Goal: Information Seeking & Learning: Learn about a topic

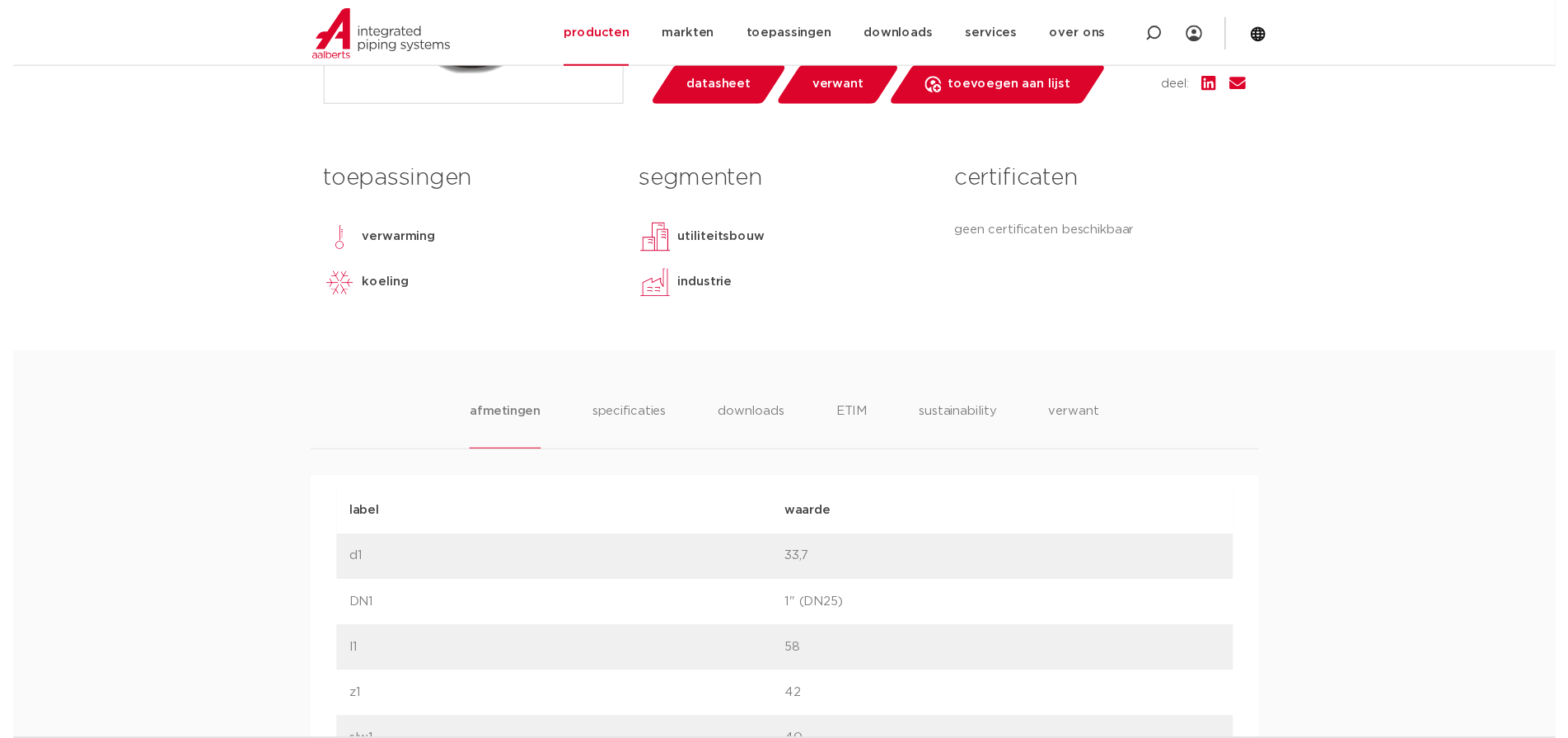
scroll to position [495, 0]
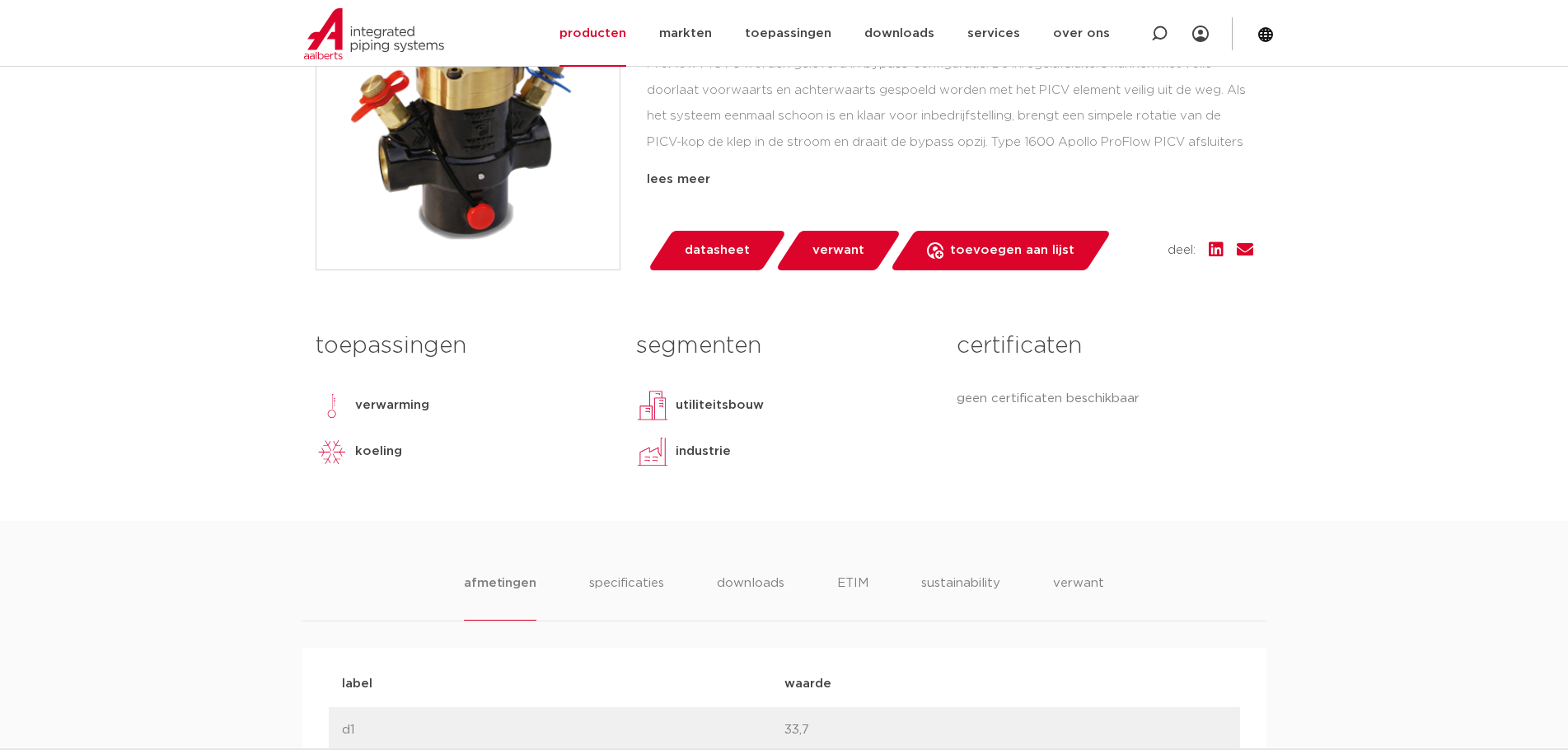
click at [705, 256] on span "datasheet" at bounding box center [717, 251] width 65 height 26
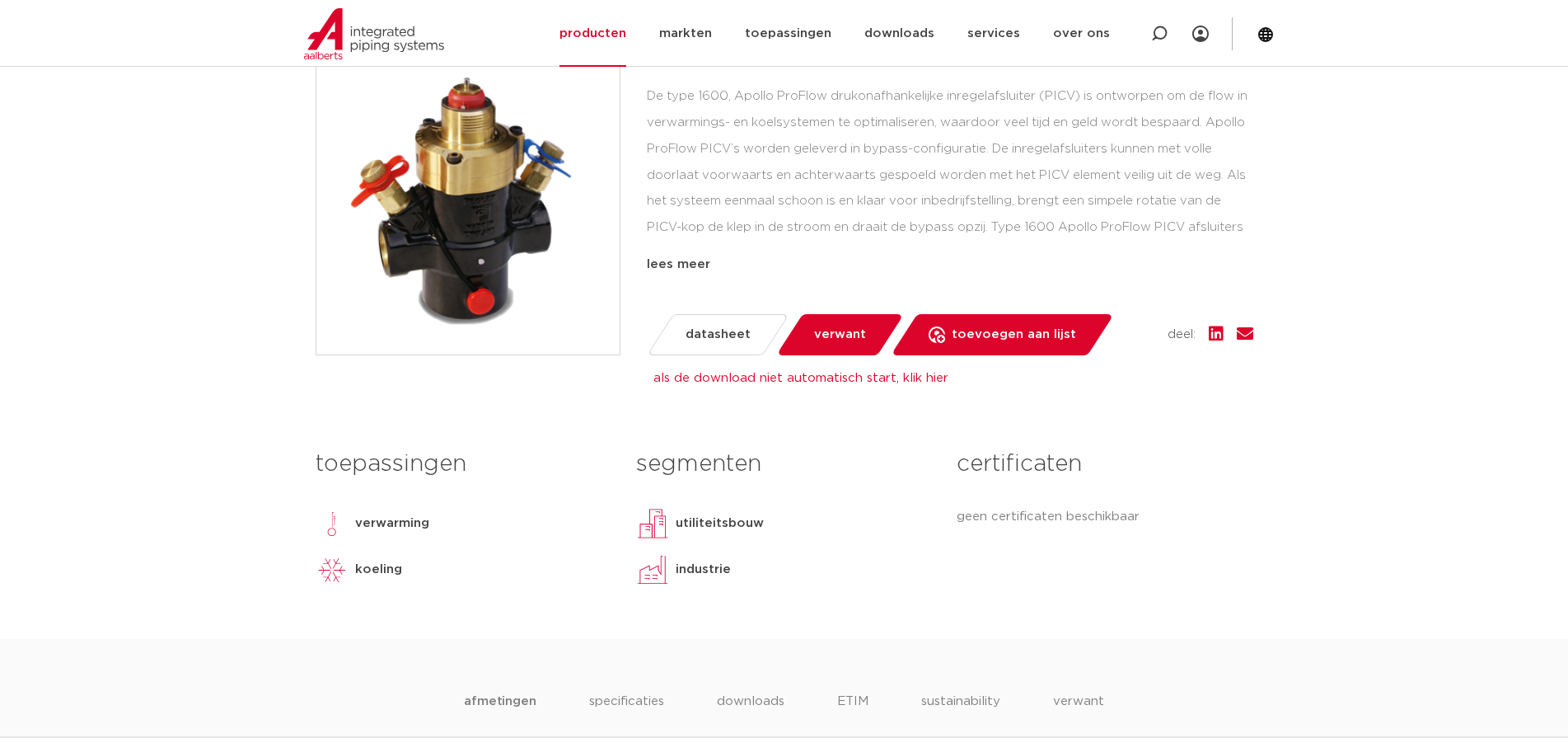
scroll to position [329, 0]
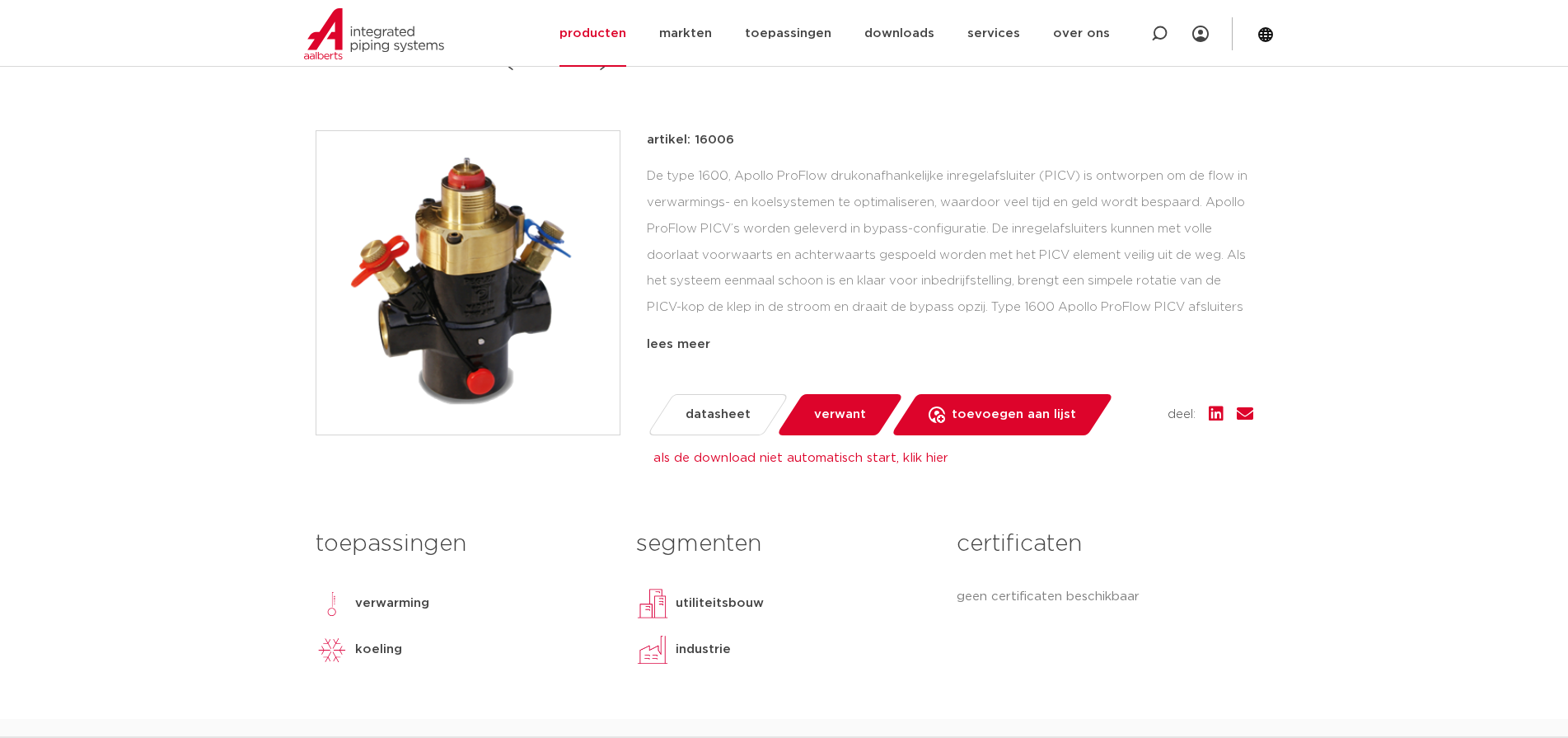
click at [462, 211] on img at bounding box center [468, 282] width 304 height 304
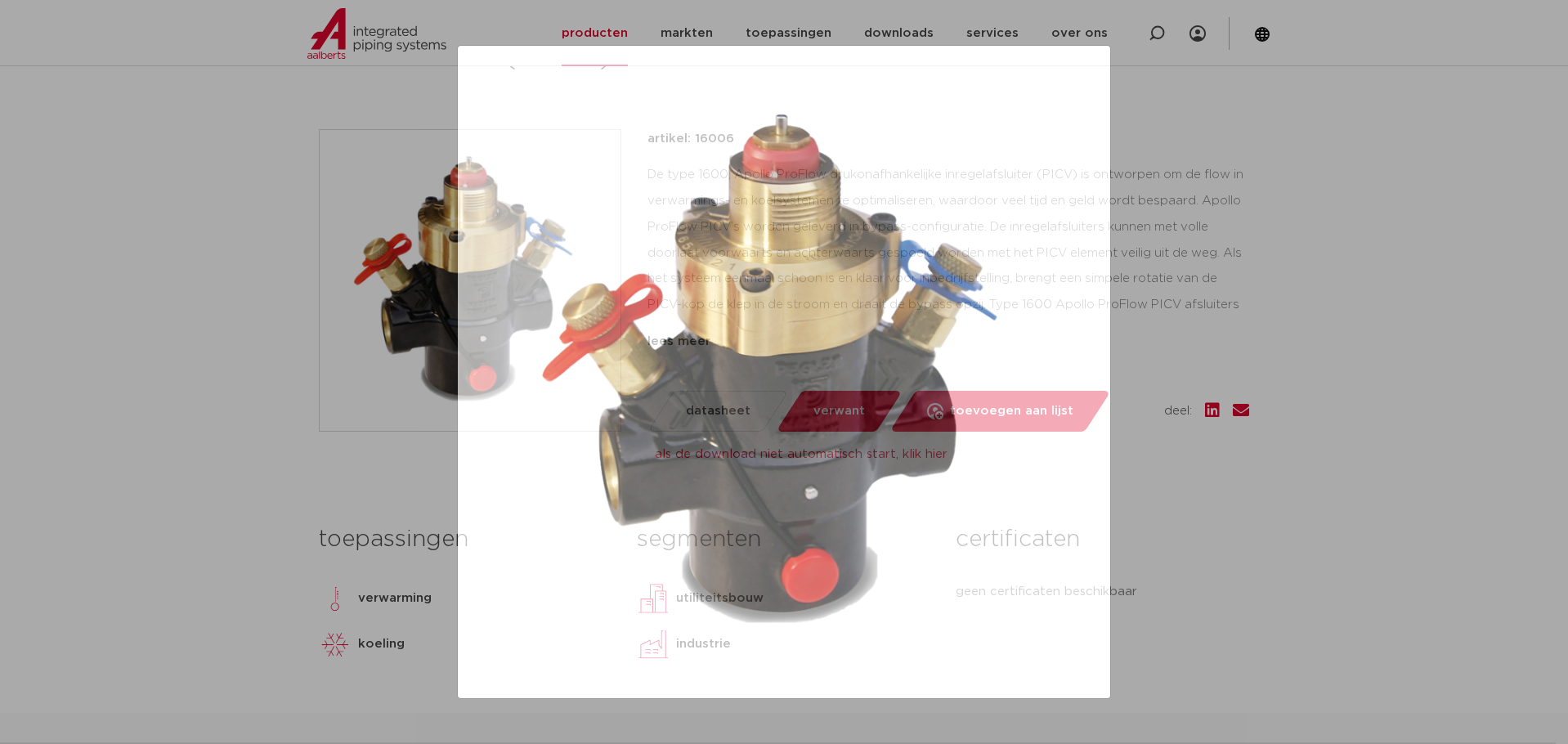
click at [839, 276] on img at bounding box center [784, 372] width 626 height 626
click at [1439, 349] on div at bounding box center [784, 372] width 1568 height 744
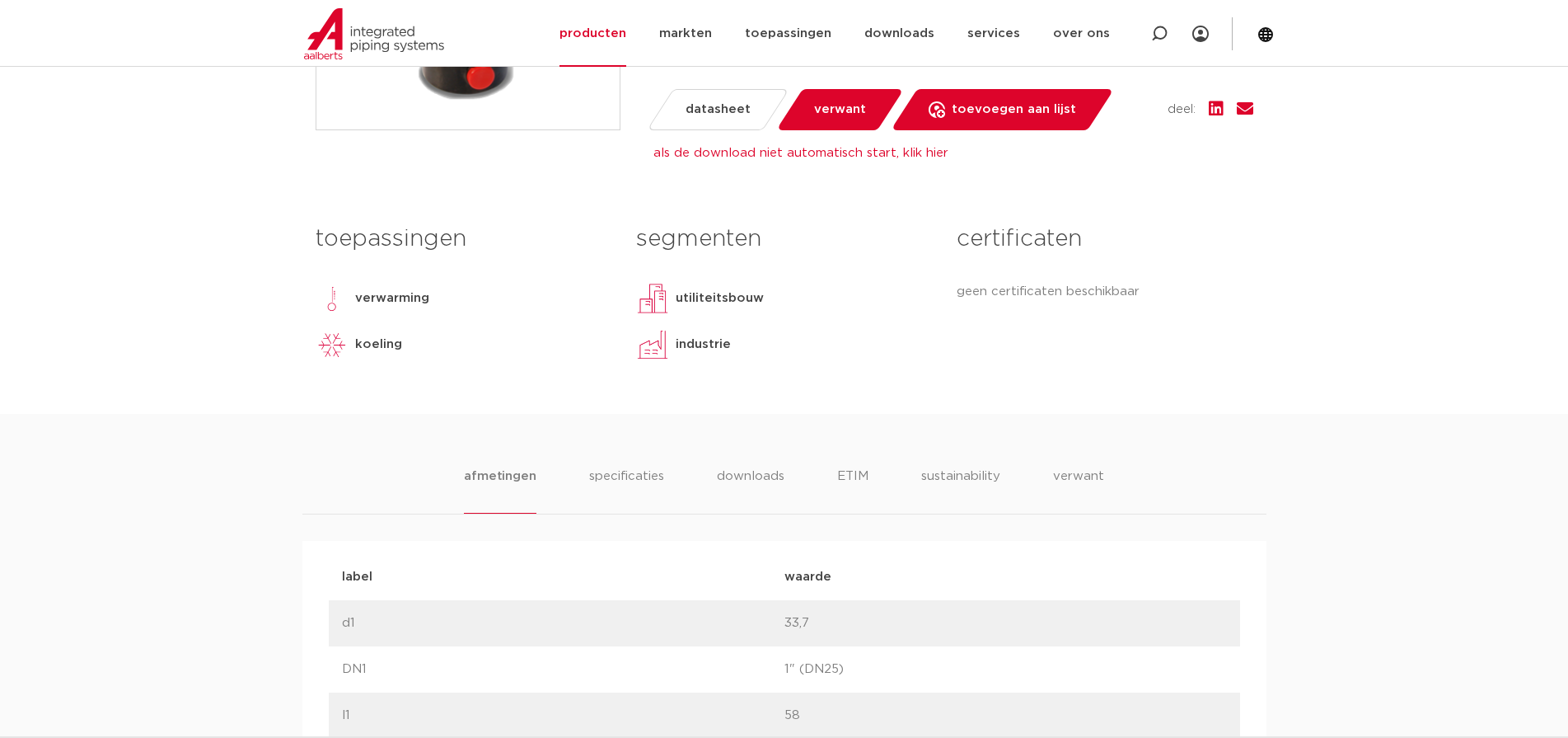
scroll to position [742, 0]
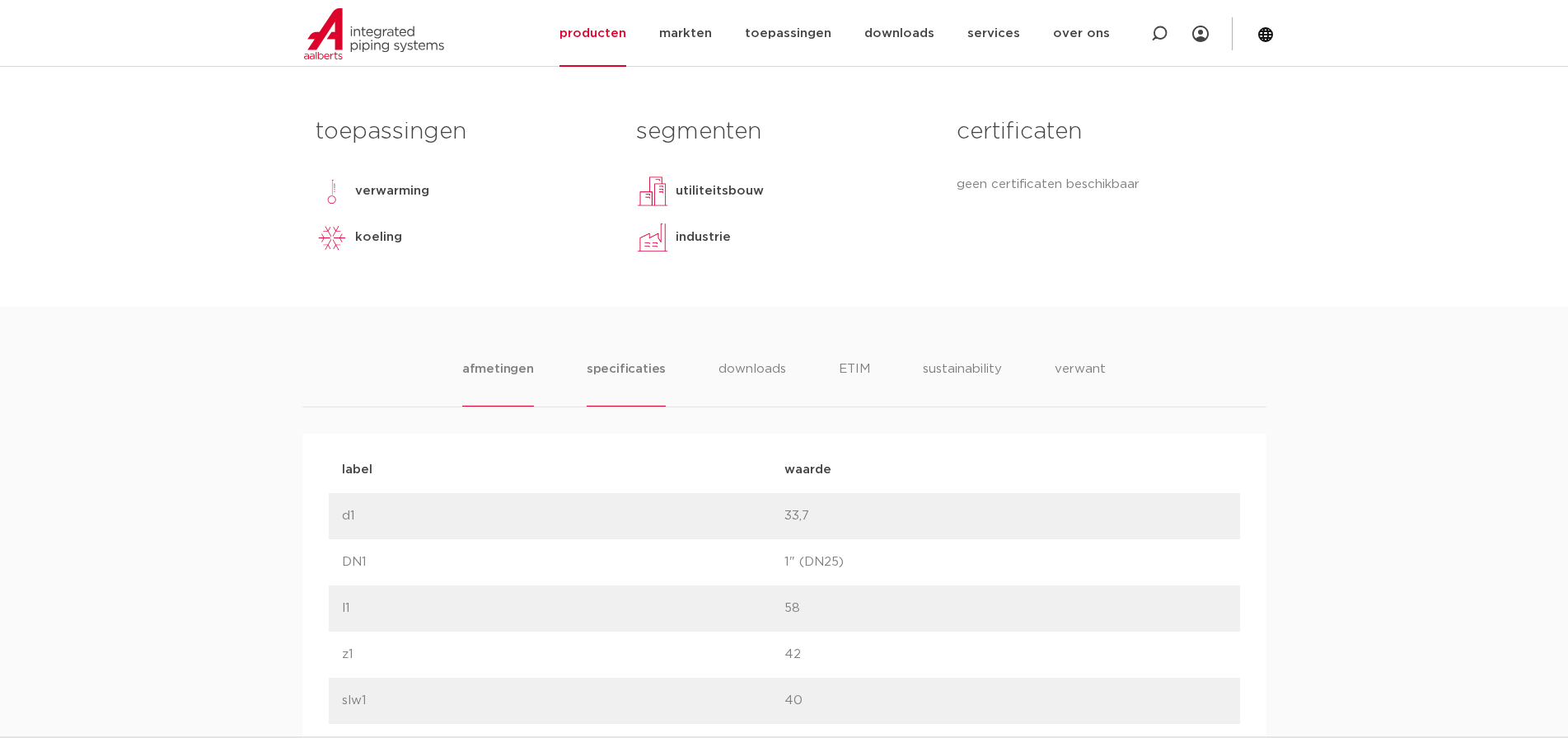
click at [630, 373] on li "specificaties" at bounding box center [626, 382] width 79 height 47
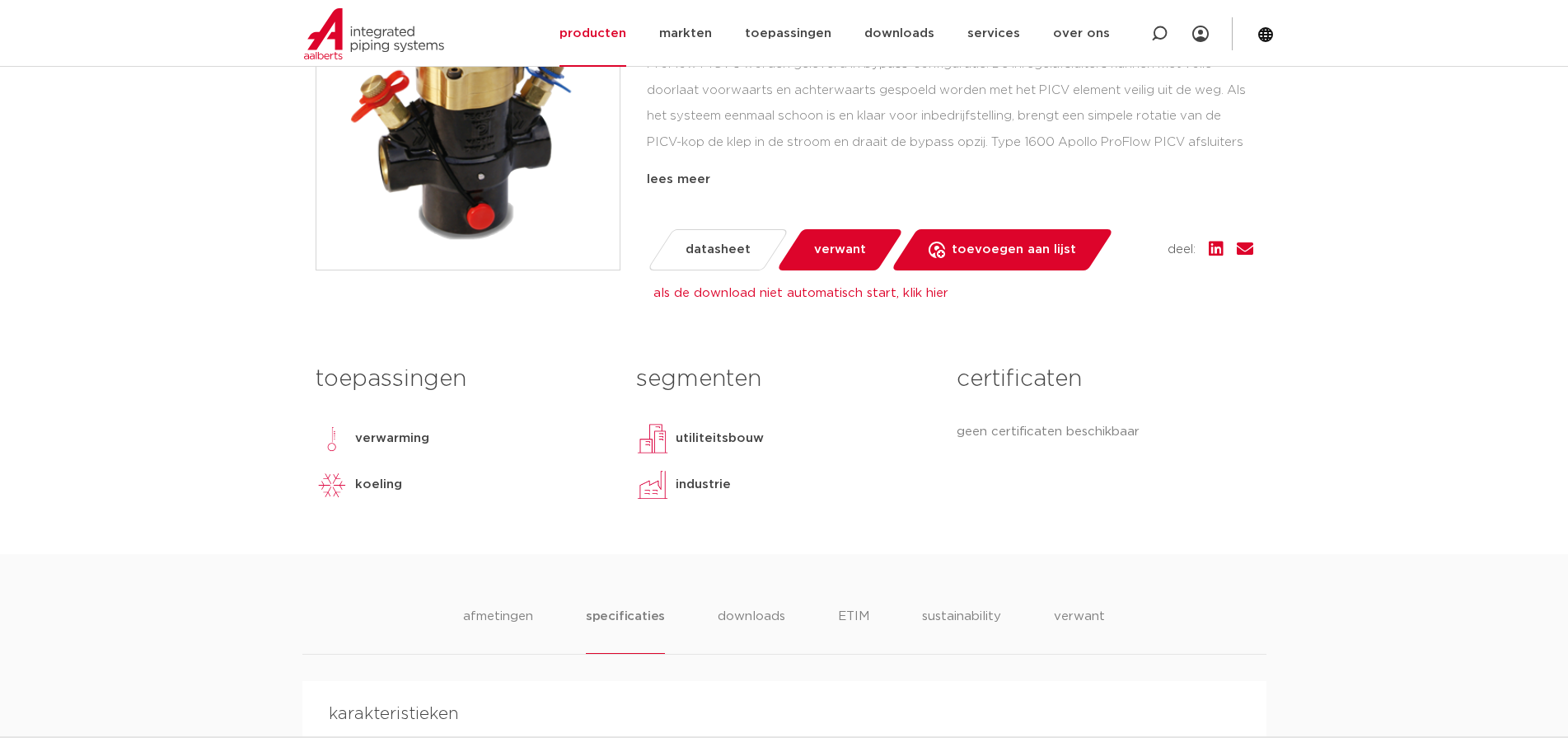
scroll to position [0, 0]
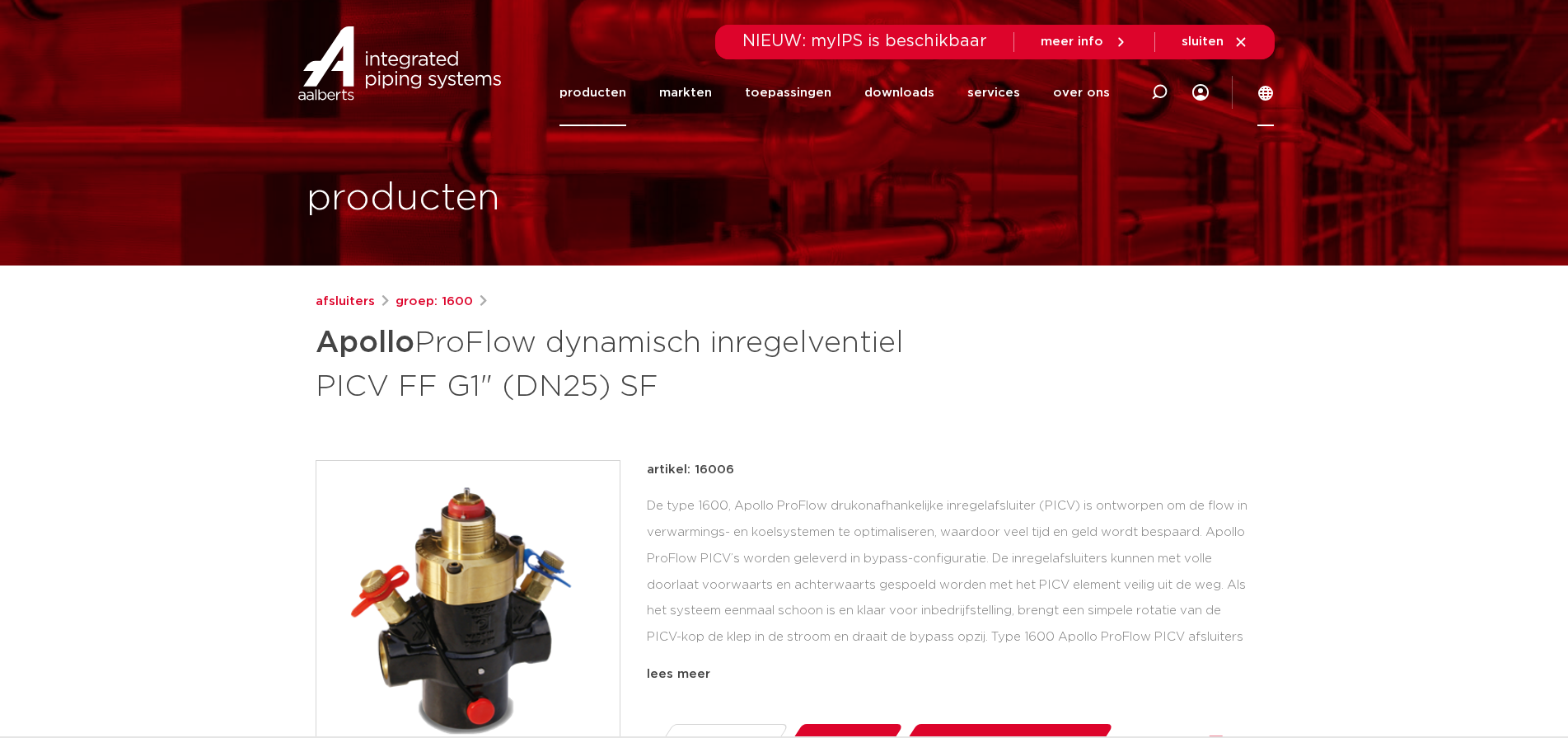
drag, startPoint x: 1313, startPoint y: 85, endPoint x: 1270, endPoint y: 101, distance: 45.9
click at [1284, 98] on section "Zoeken NIEUW: myIPS is beschikbaar meer info sluiten producten markten toepassi…" at bounding box center [784, 62] width 1568 height 125
click at [601, 93] on link "producten" at bounding box center [592, 93] width 67 height 67
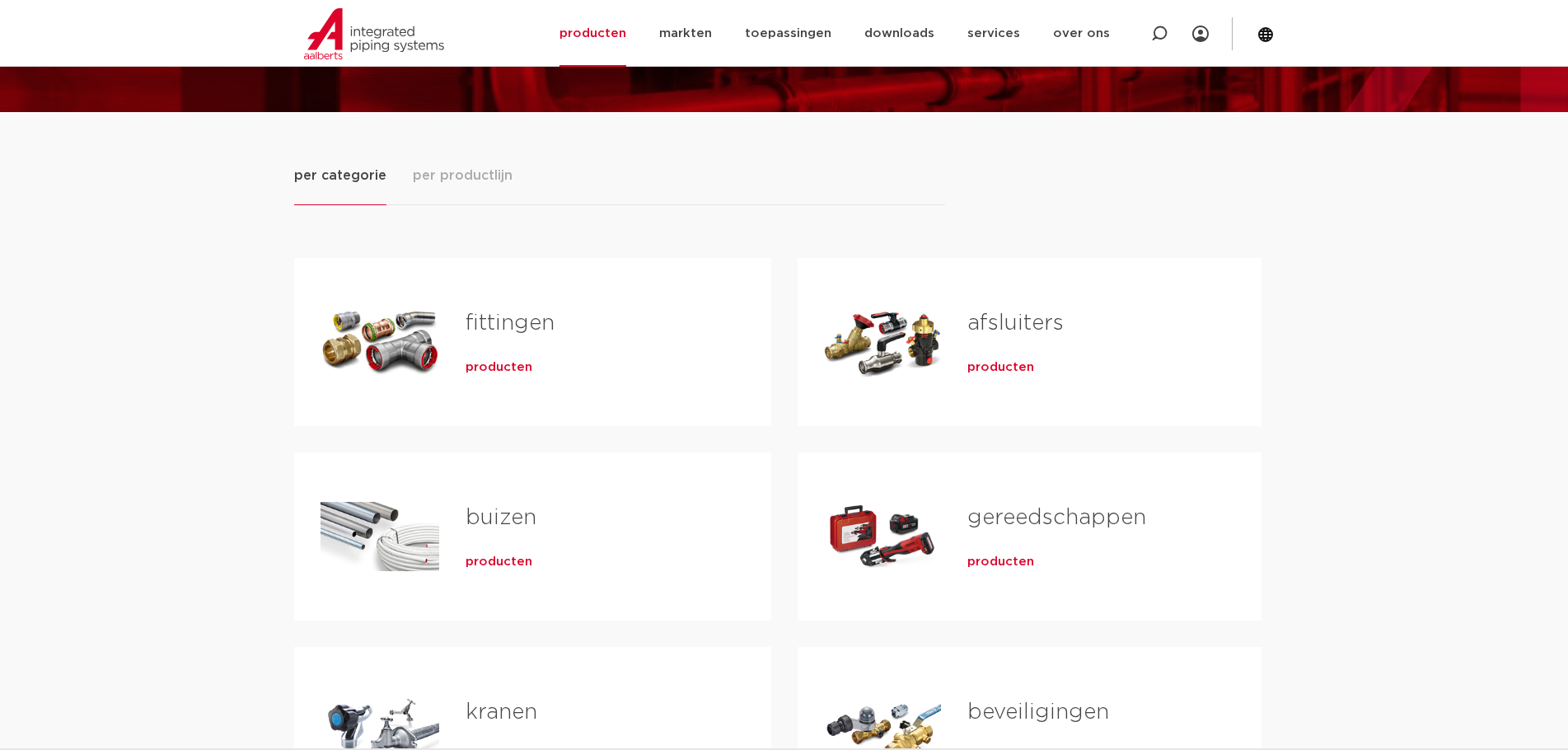
scroll to position [165, 0]
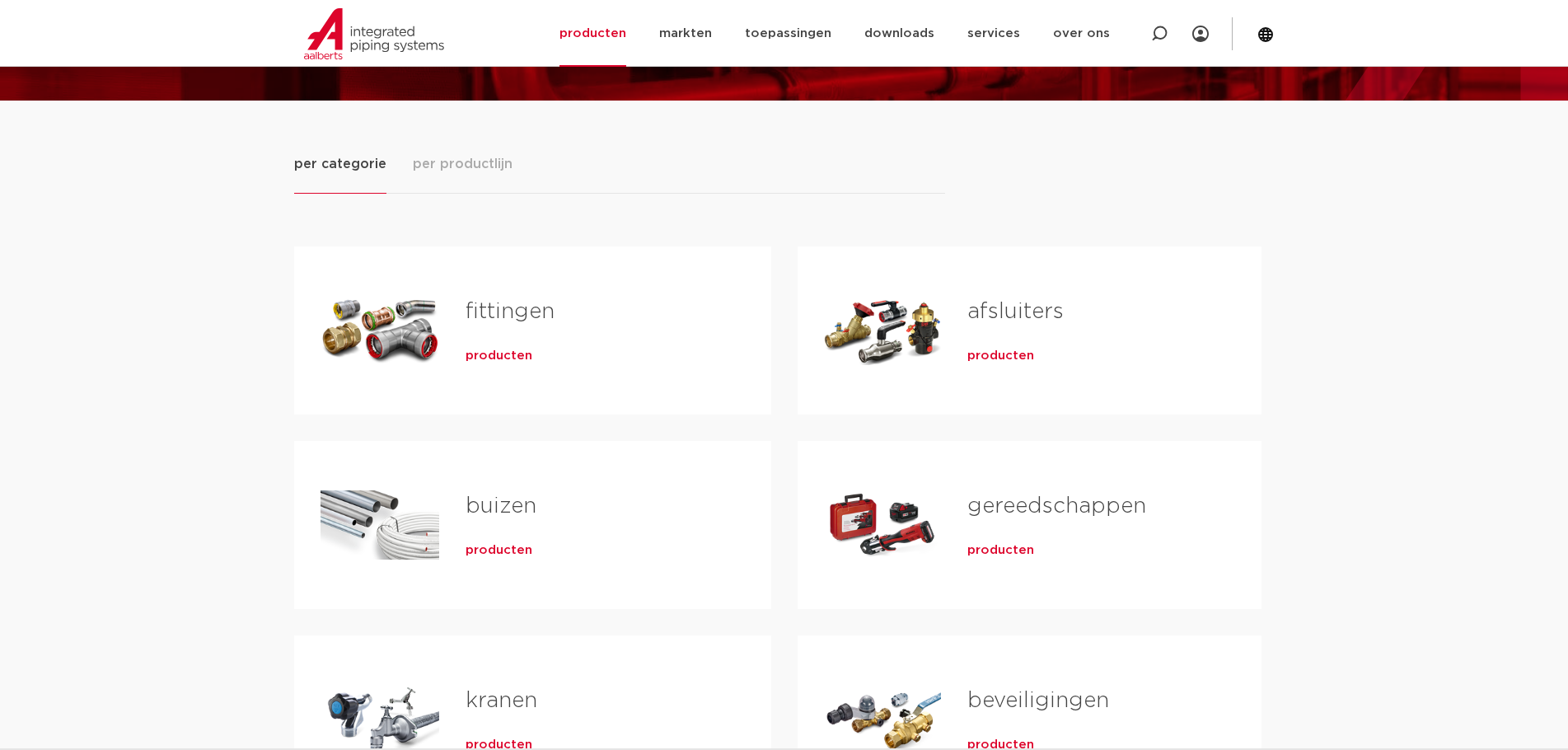
click at [1006, 354] on span "producten" at bounding box center [1001, 356] width 67 height 17
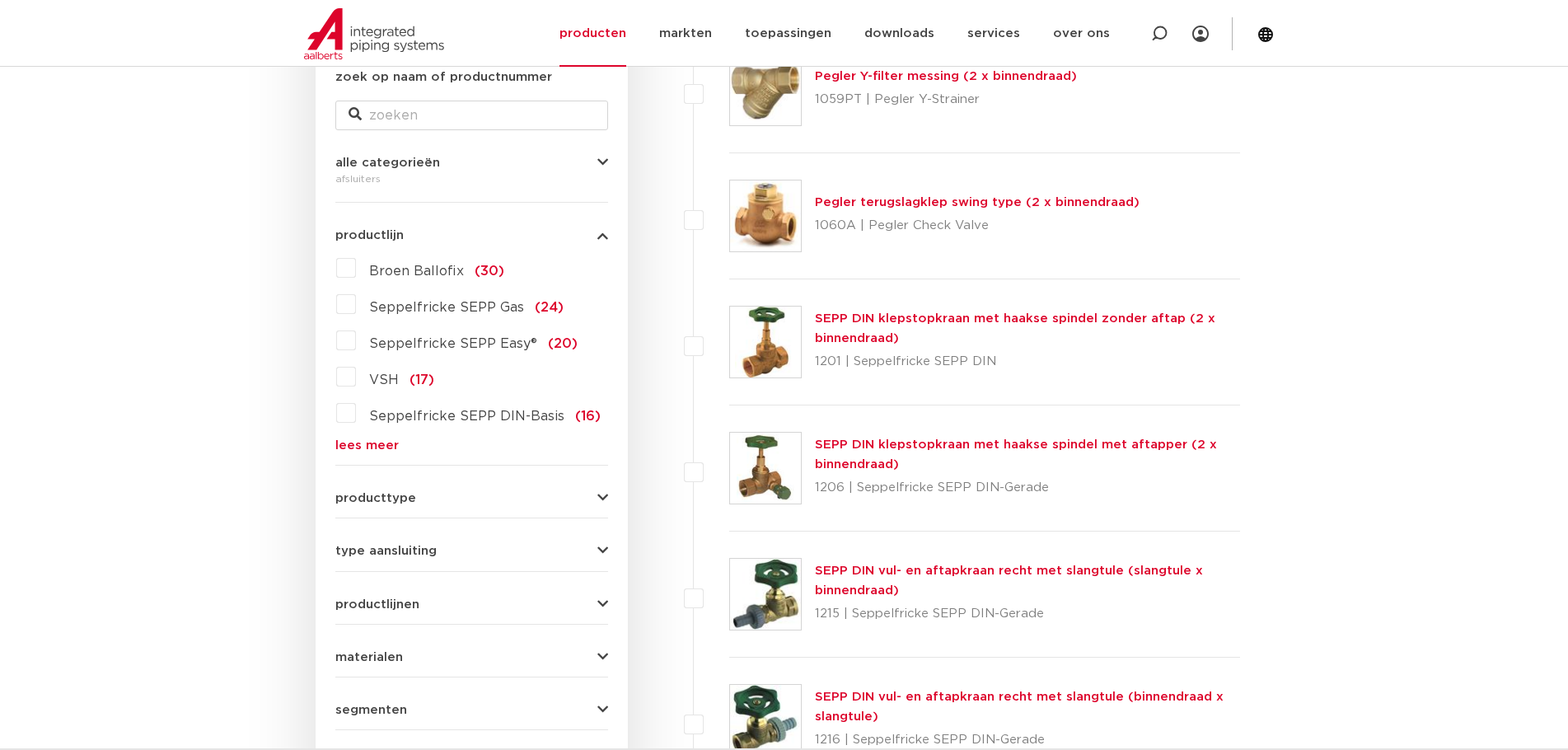
click at [393, 494] on span "producttype" at bounding box center [375, 498] width 81 height 12
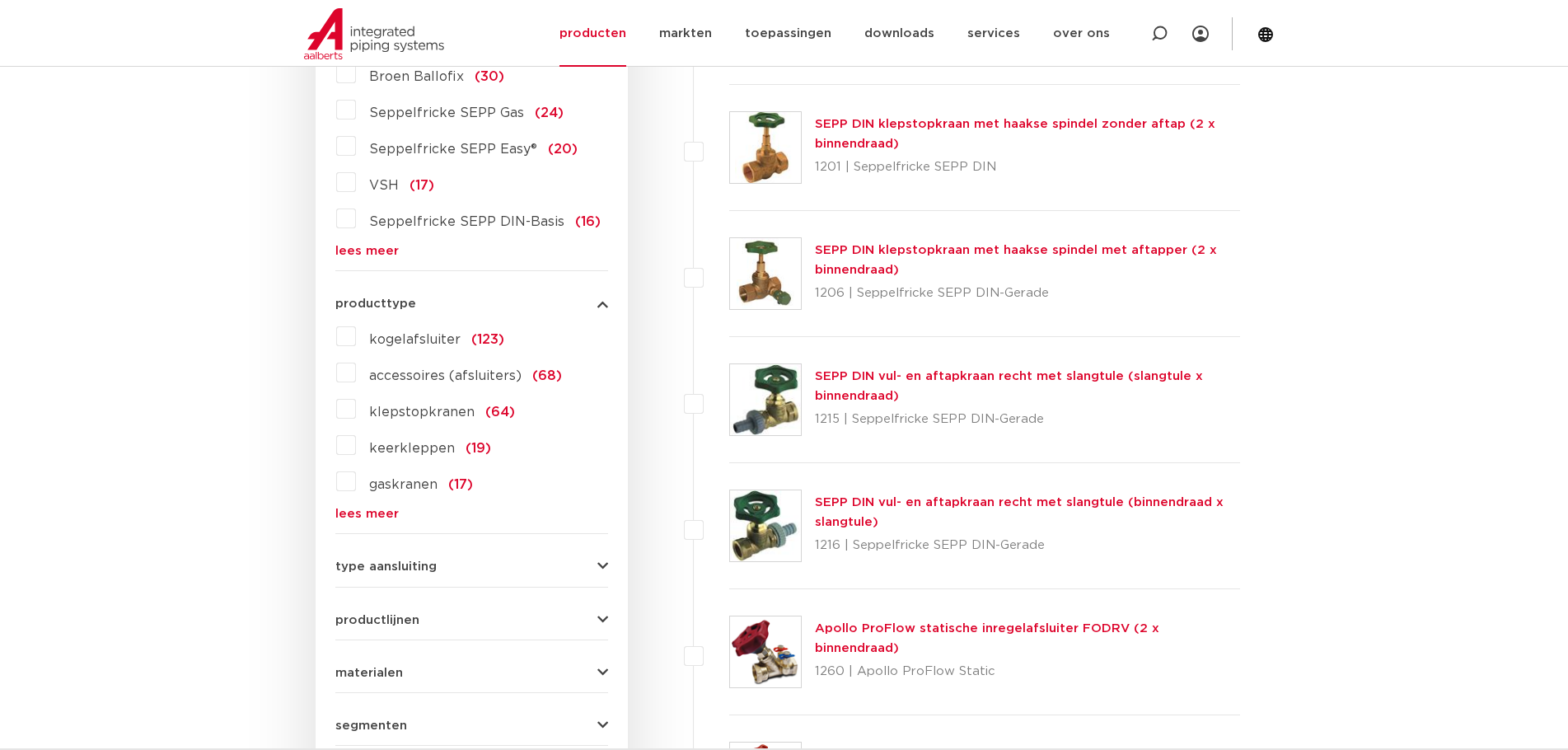
scroll to position [576, 0]
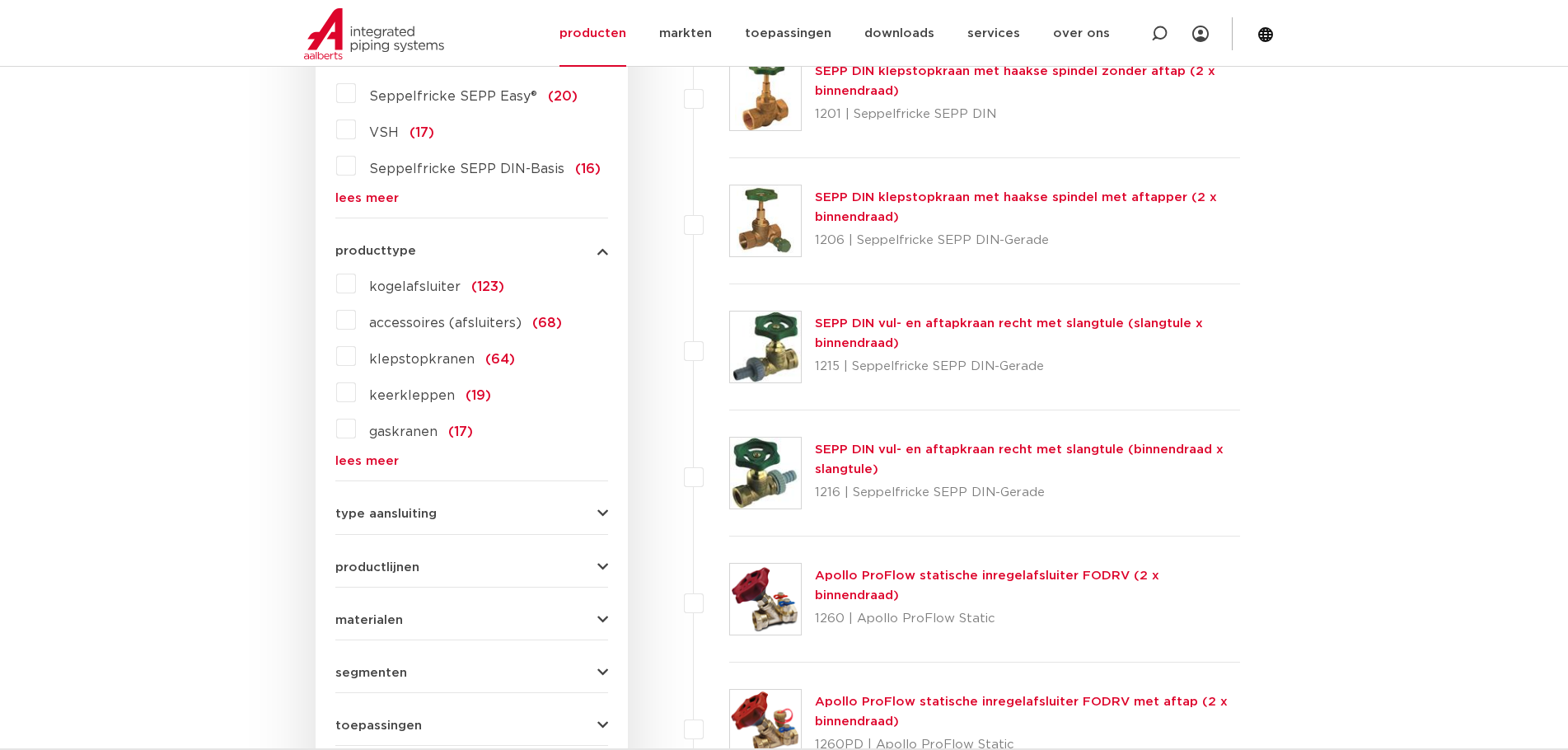
click at [380, 565] on span "productlijnen" at bounding box center [377, 566] width 84 height 12
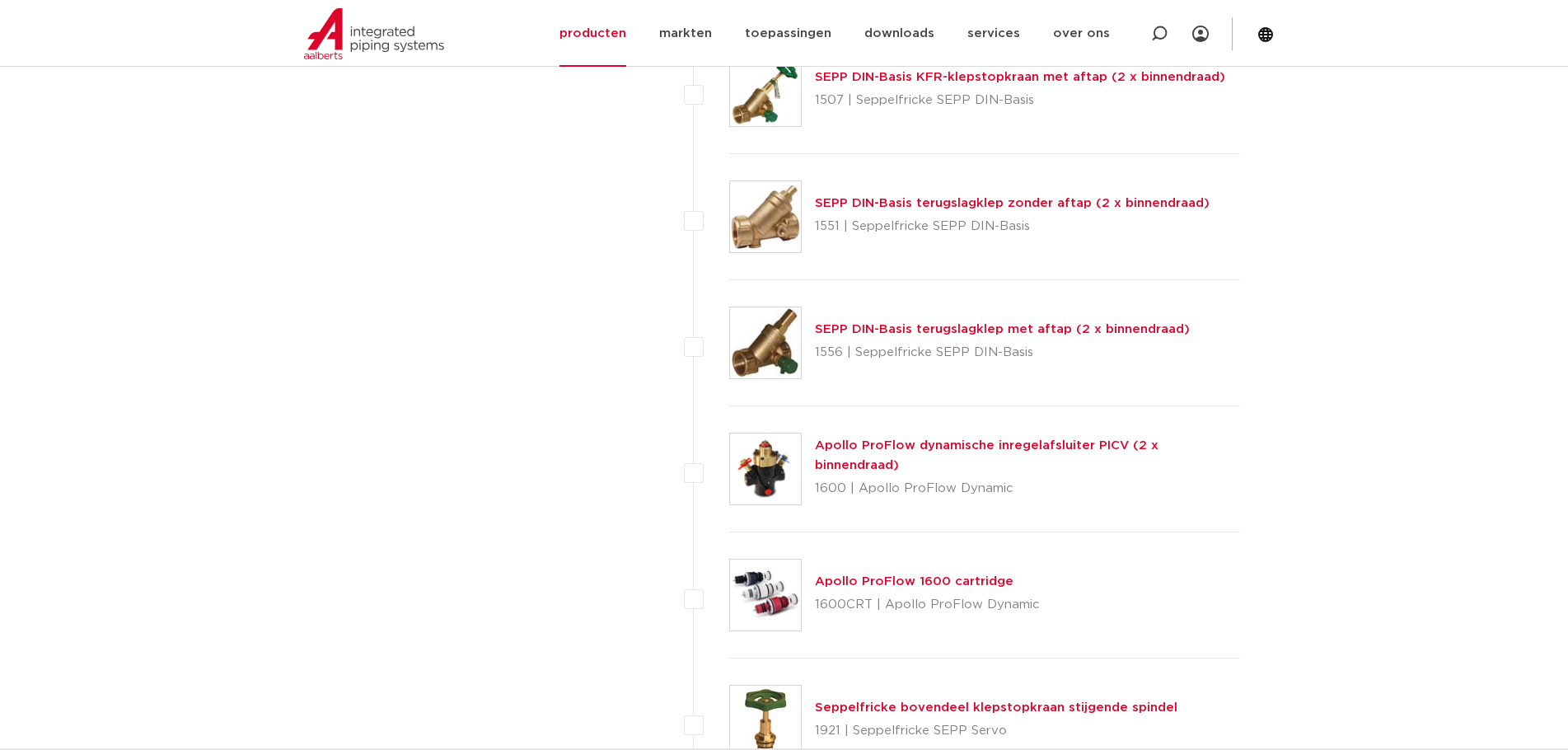
scroll to position [2553, 0]
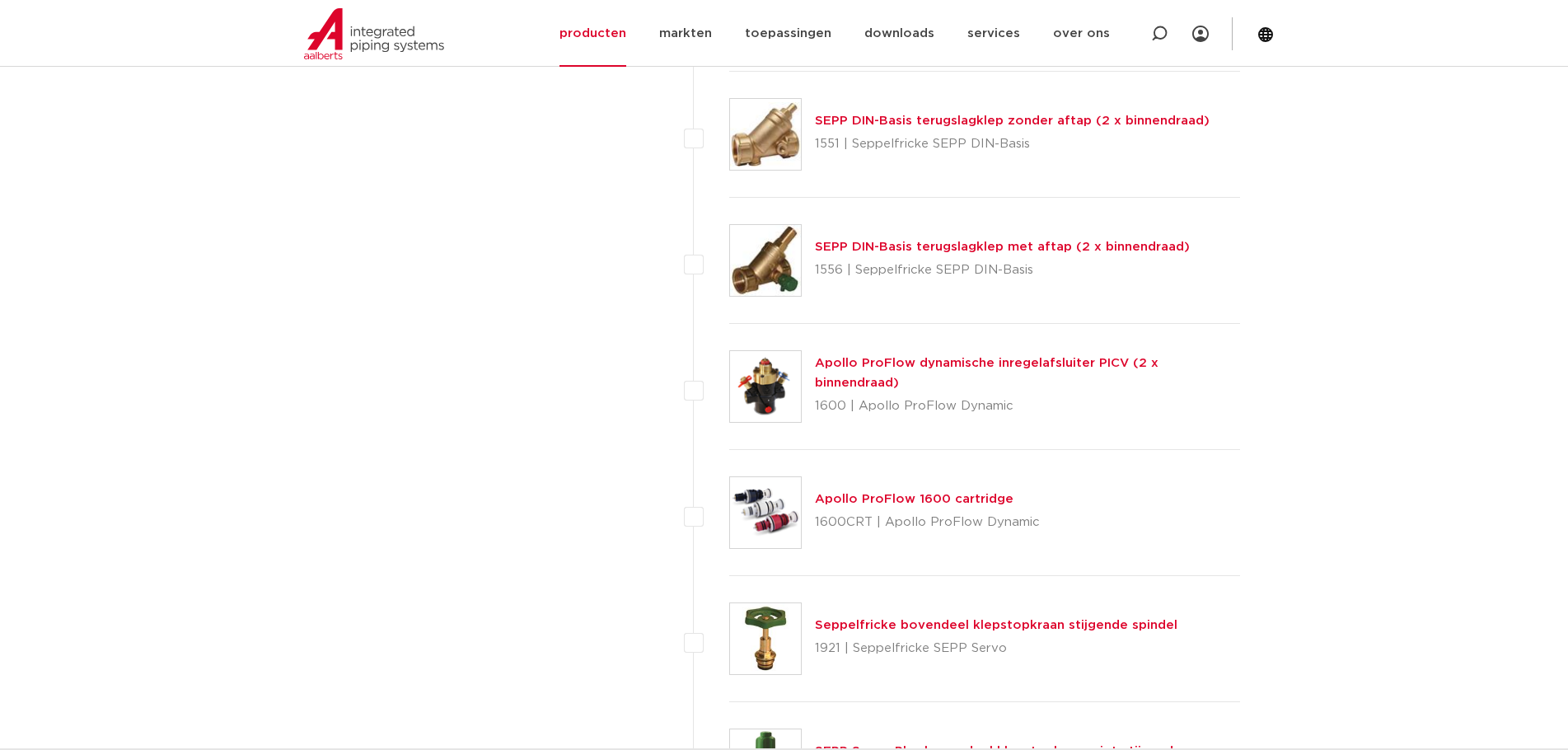
click at [1030, 379] on link "Apollo ProFlow dynamische inregelafsluiter PICV (2 x binnendraad)" at bounding box center [986, 372] width 343 height 32
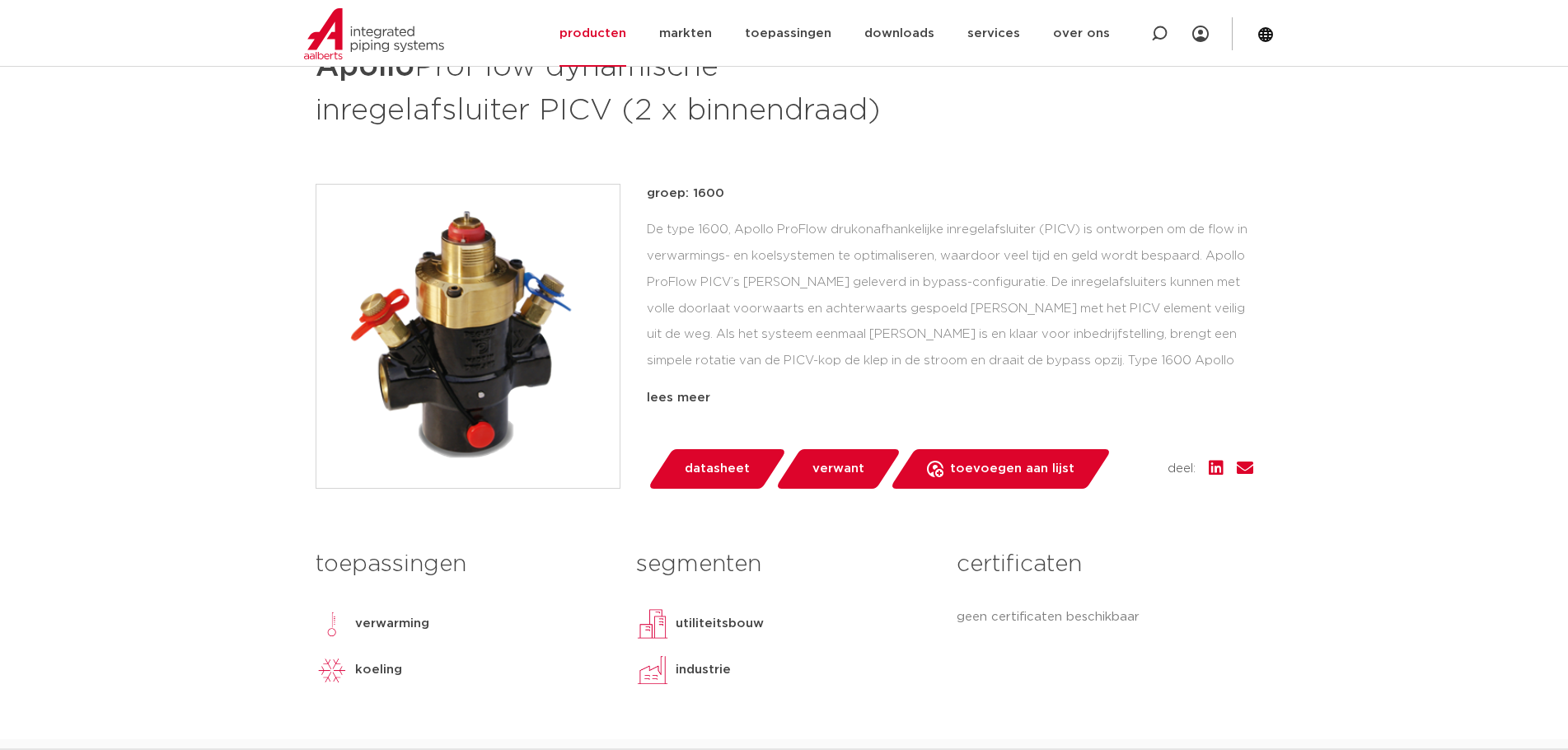
scroll to position [247, 0]
